Goal: Go to known website: Access a specific website the user already knows

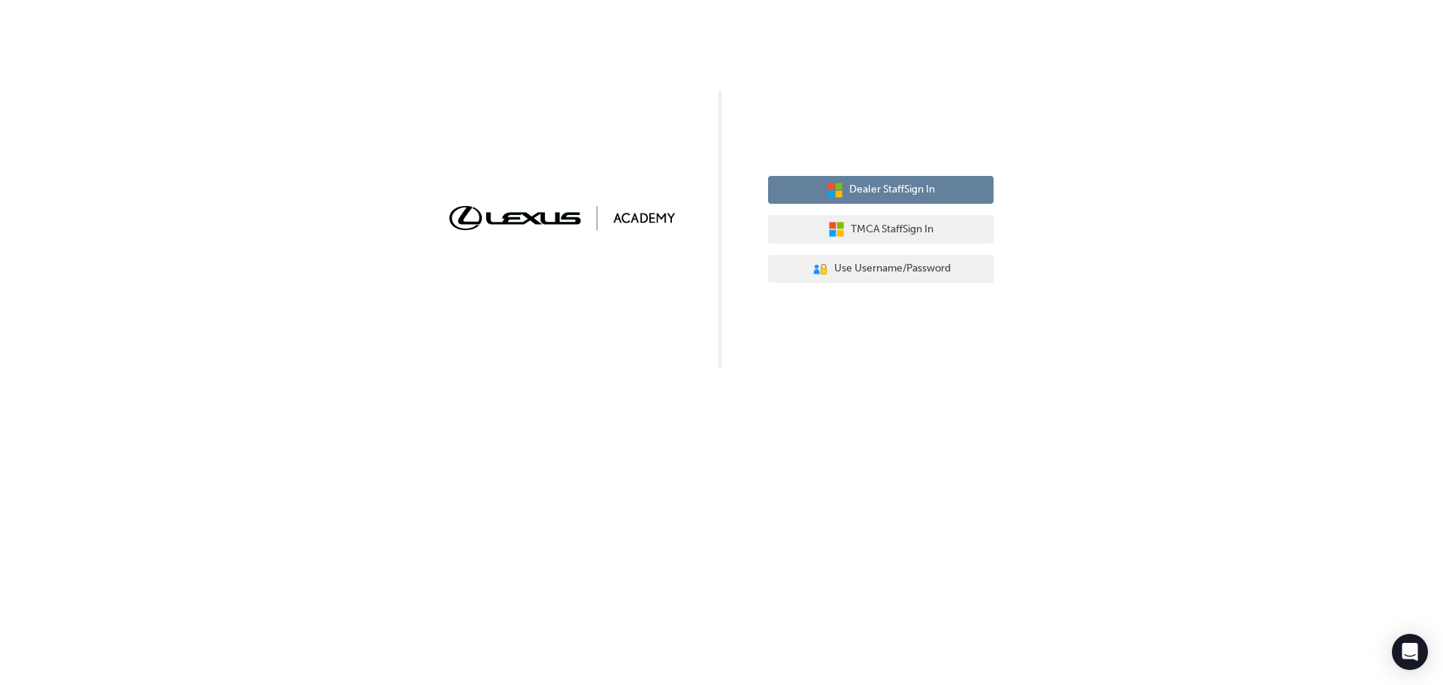
click at [902, 195] on span "Dealer Staff Sign In" at bounding box center [892, 189] width 86 height 17
